Goal: Information Seeking & Learning: Find specific fact

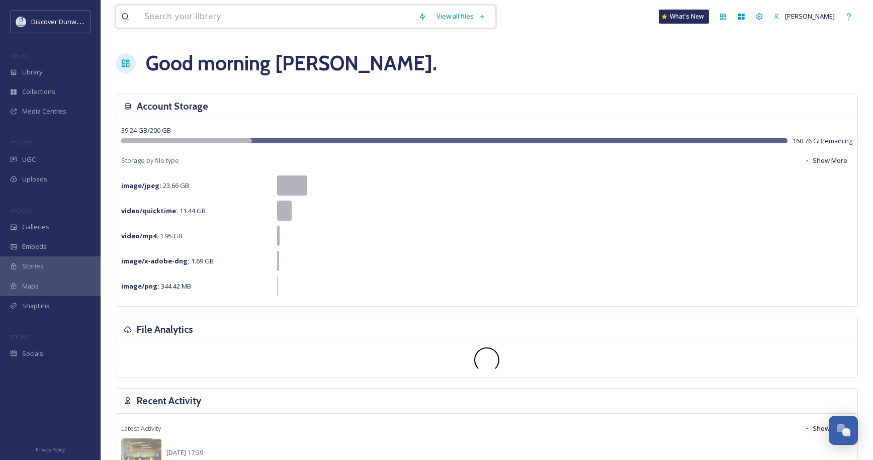
click at [303, 24] on input at bounding box center [276, 17] width 274 height 22
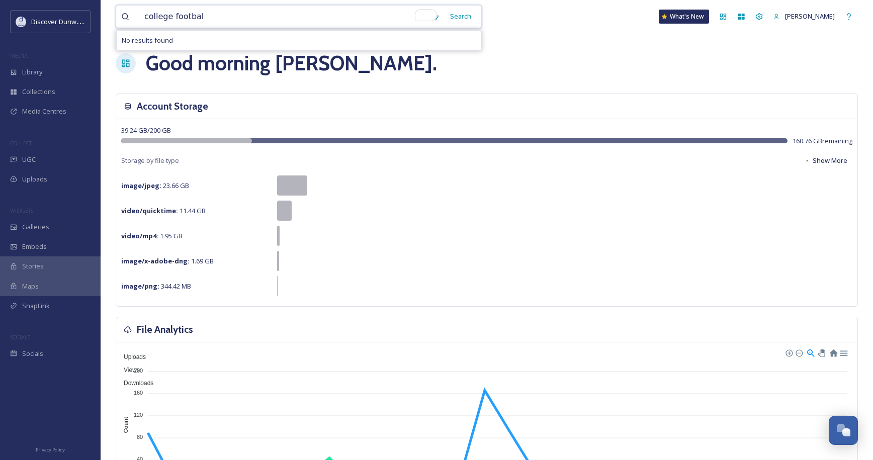
type input "college football"
type input "c"
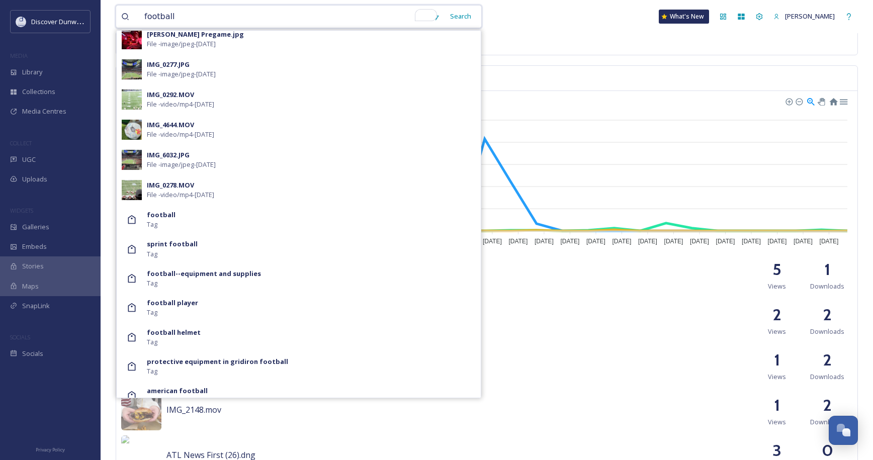
scroll to position [287, 0]
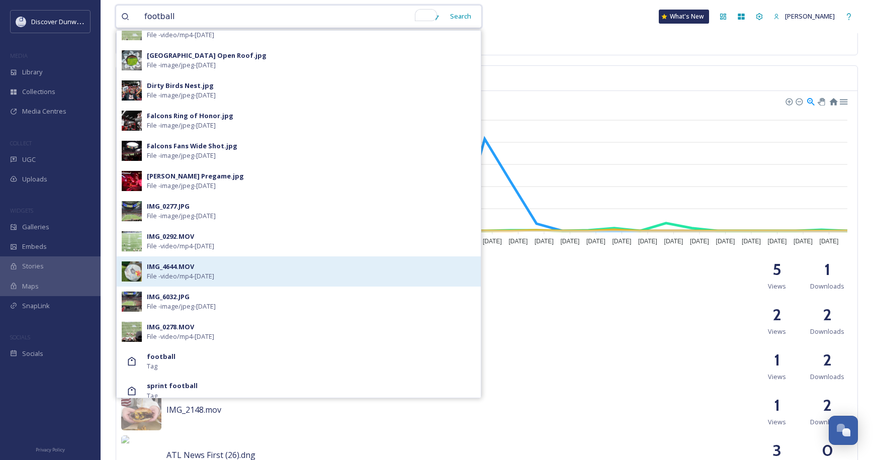
type input "football"
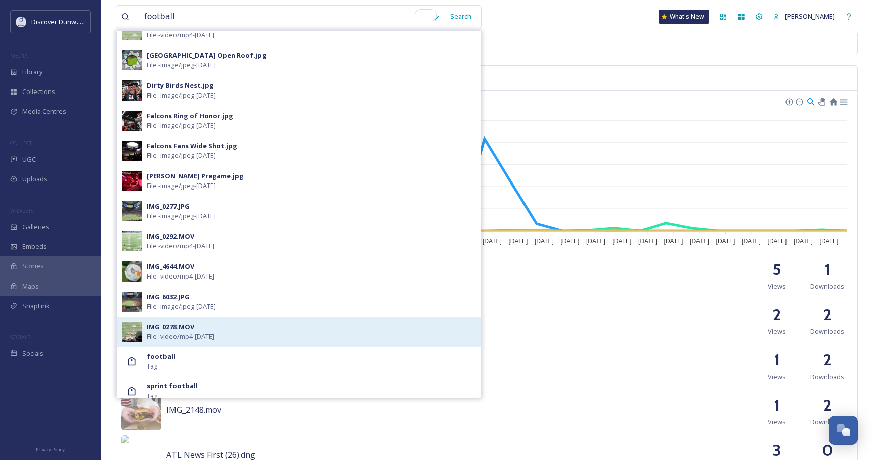
drag, startPoint x: 267, startPoint y: 266, endPoint x: 243, endPoint y: 338, distance: 75.6
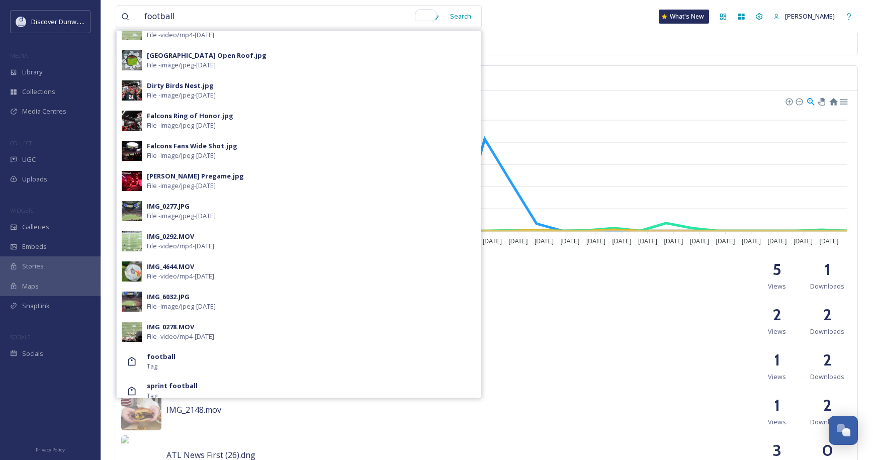
drag, startPoint x: 243, startPoint y: 338, endPoint x: 234, endPoint y: 357, distance: 20.9
click at [234, 357] on div "football Tag" at bounding box center [311, 361] width 329 height 19
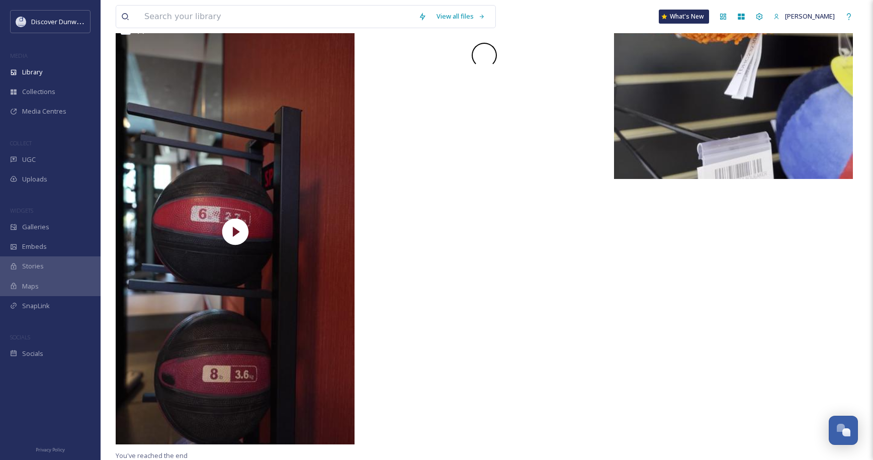
scroll to position [909, 0]
